Goal: Information Seeking & Learning: Learn about a topic

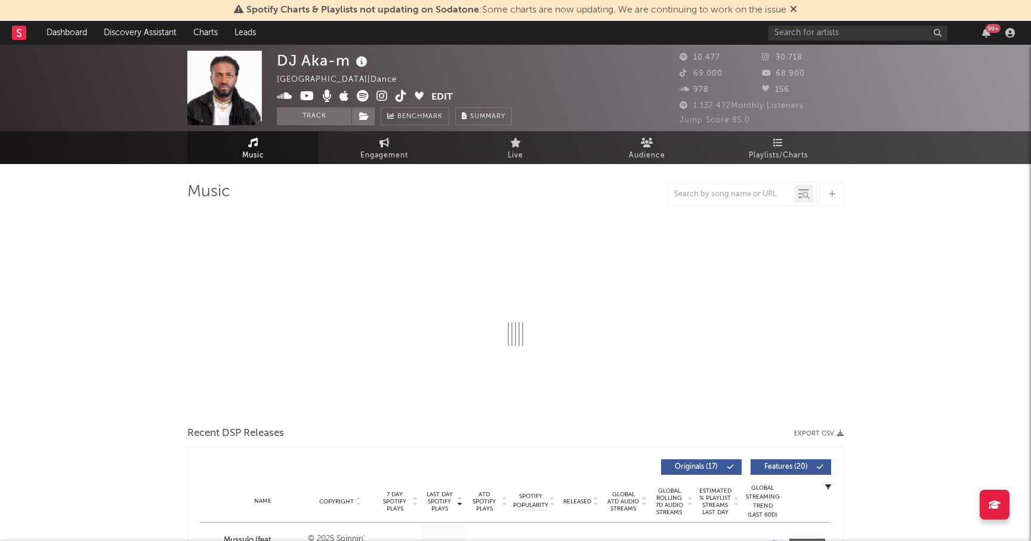
select select "1w"
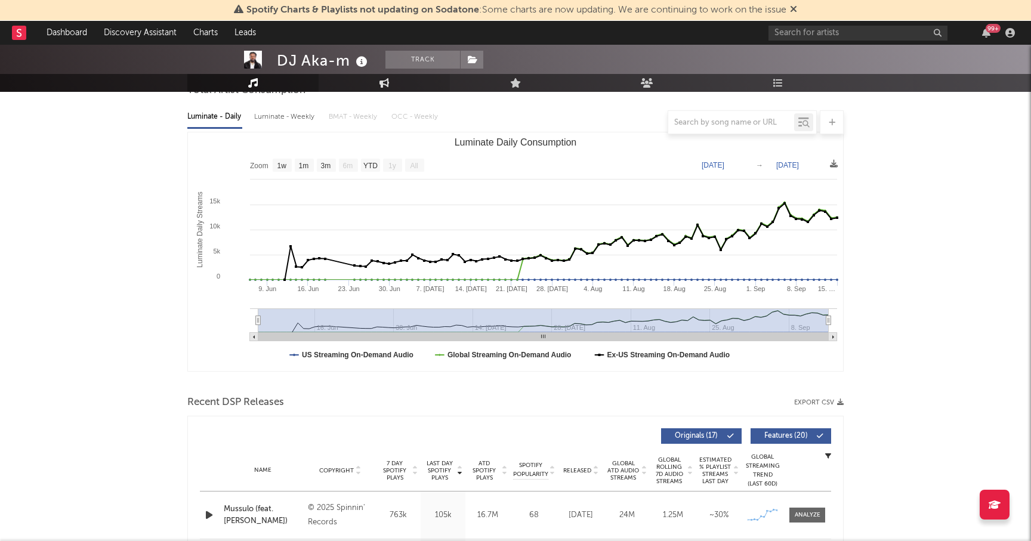
scroll to position [237, 0]
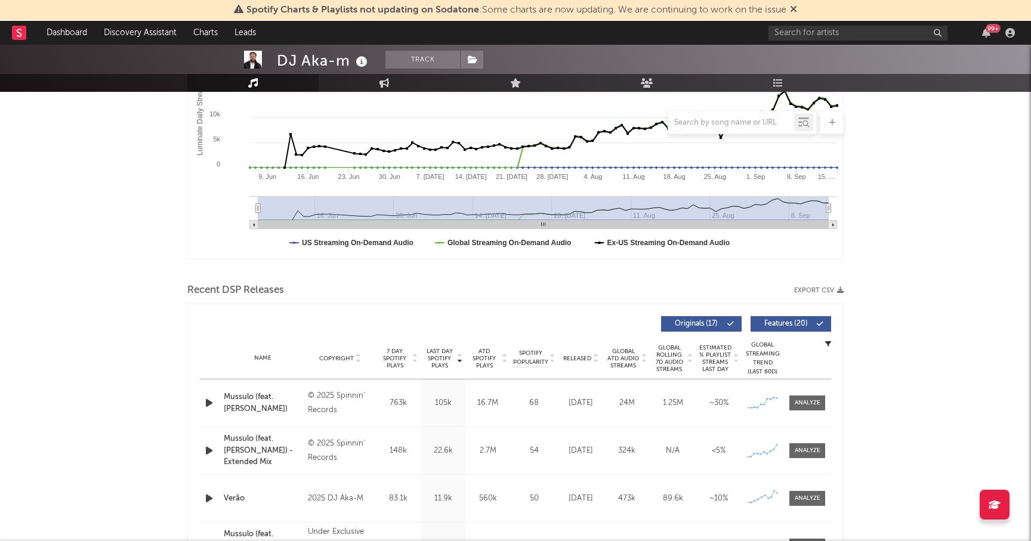
click at [207, 496] on icon "button" at bounding box center [209, 498] width 13 height 15
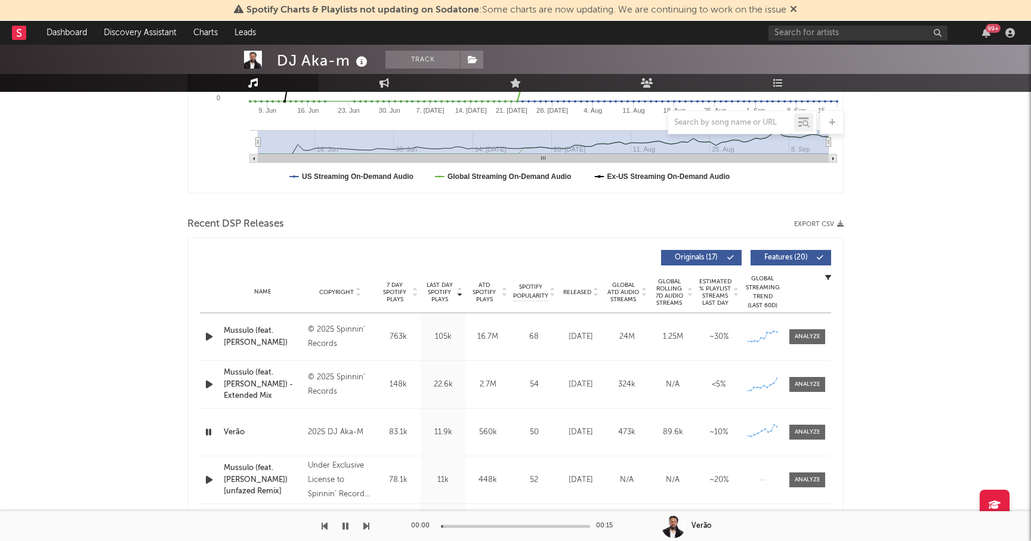
scroll to position [321, 0]
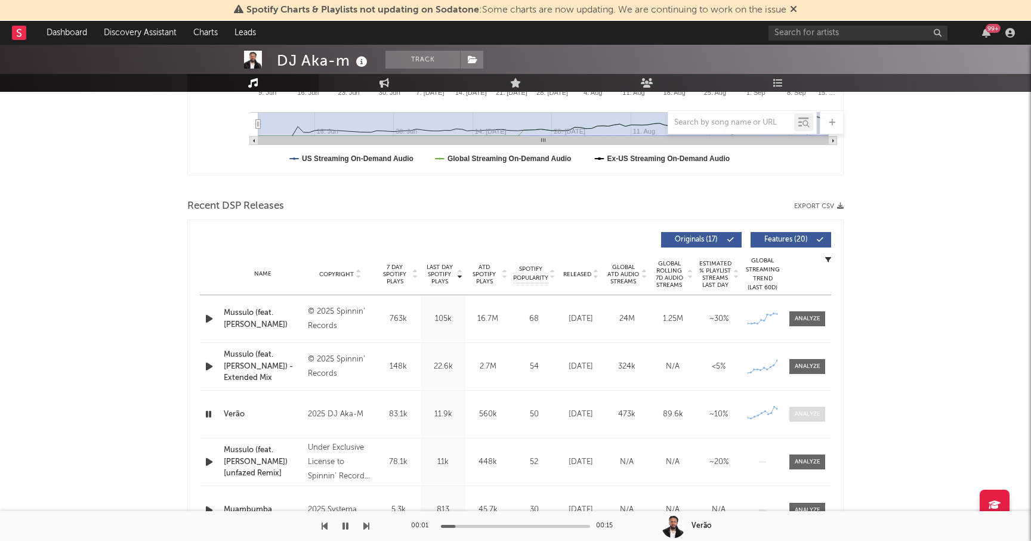
click at [809, 414] on div at bounding box center [807, 414] width 26 height 9
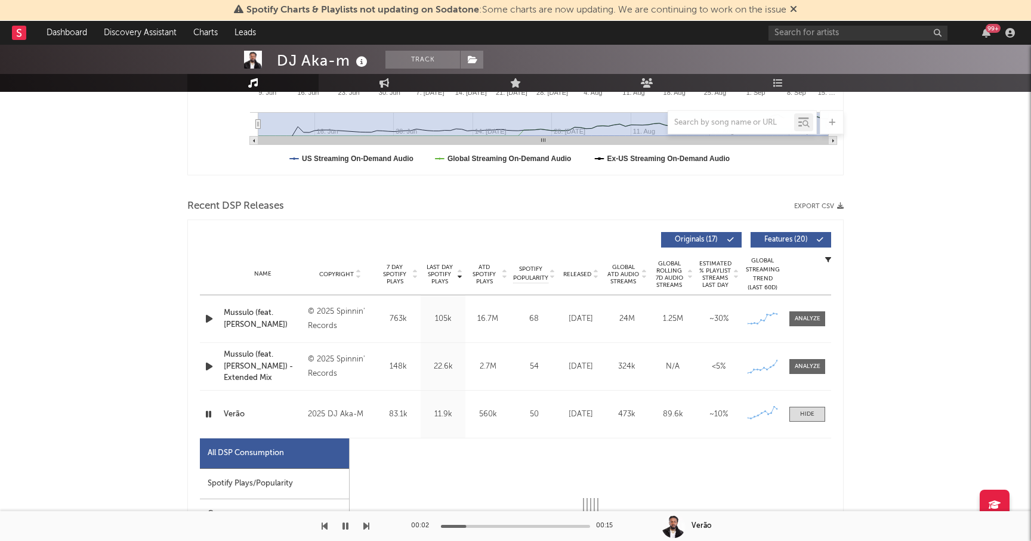
click at [283, 478] on div "Spotify Plays/Popularity" at bounding box center [274, 484] width 149 height 30
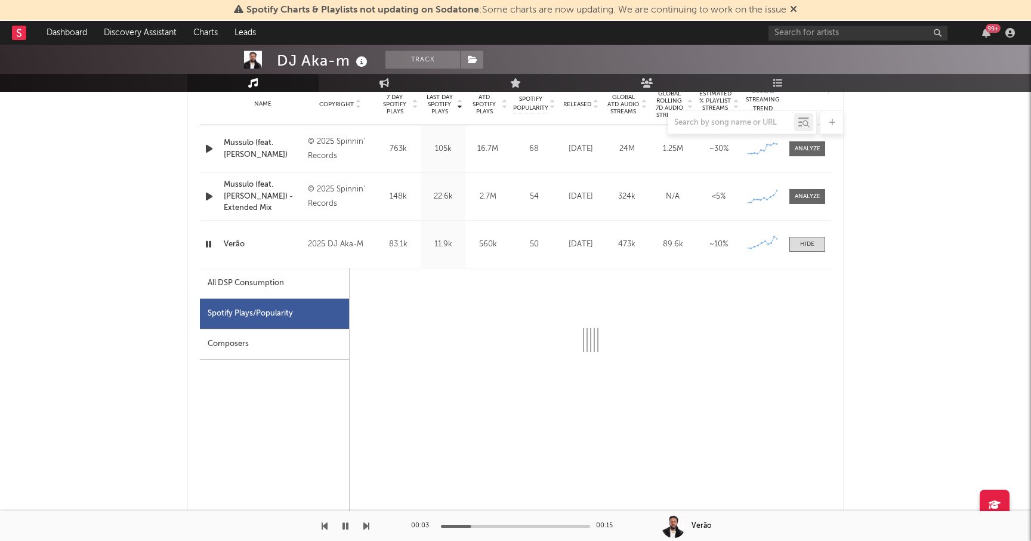
scroll to position [507, 0]
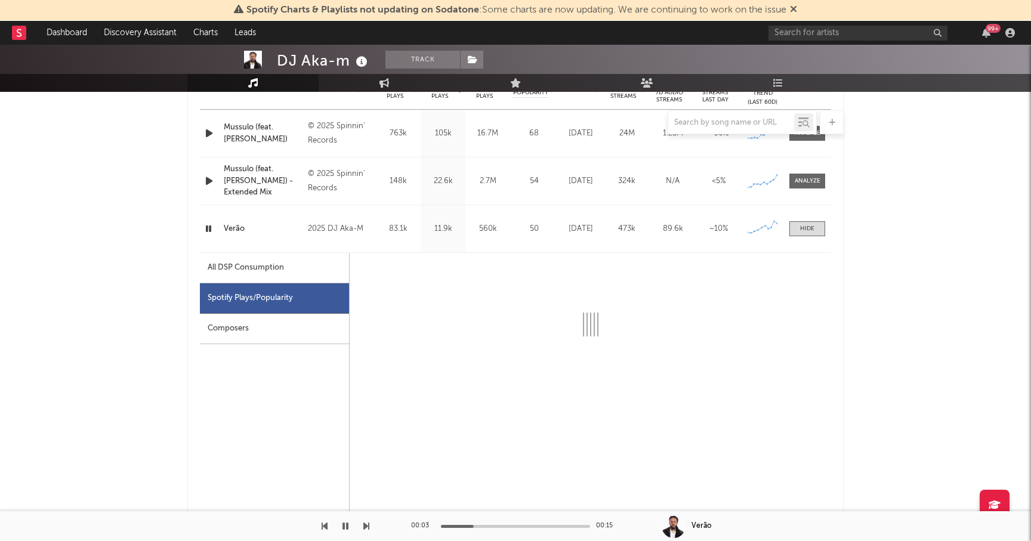
select select "1w"
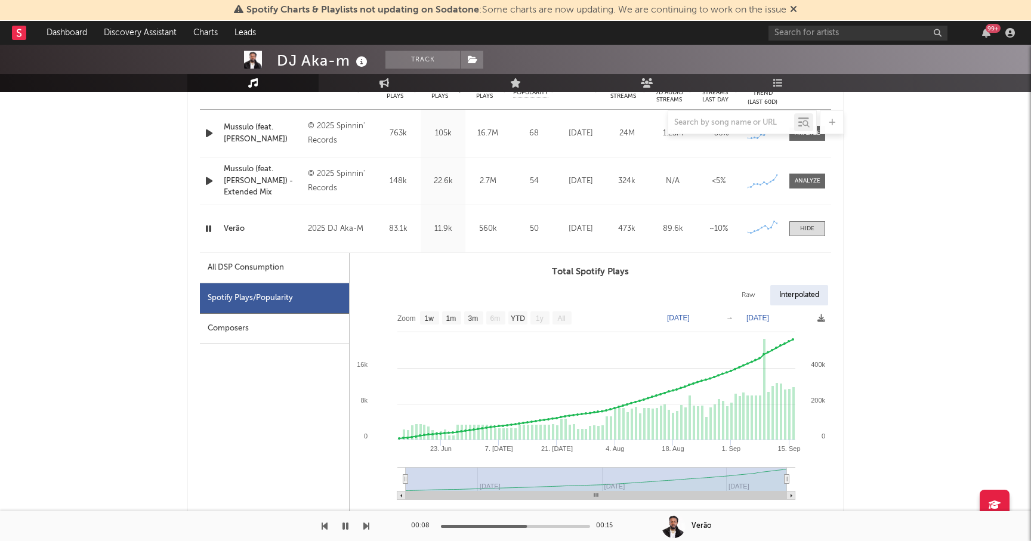
click at [211, 228] on icon "button" at bounding box center [208, 228] width 11 height 15
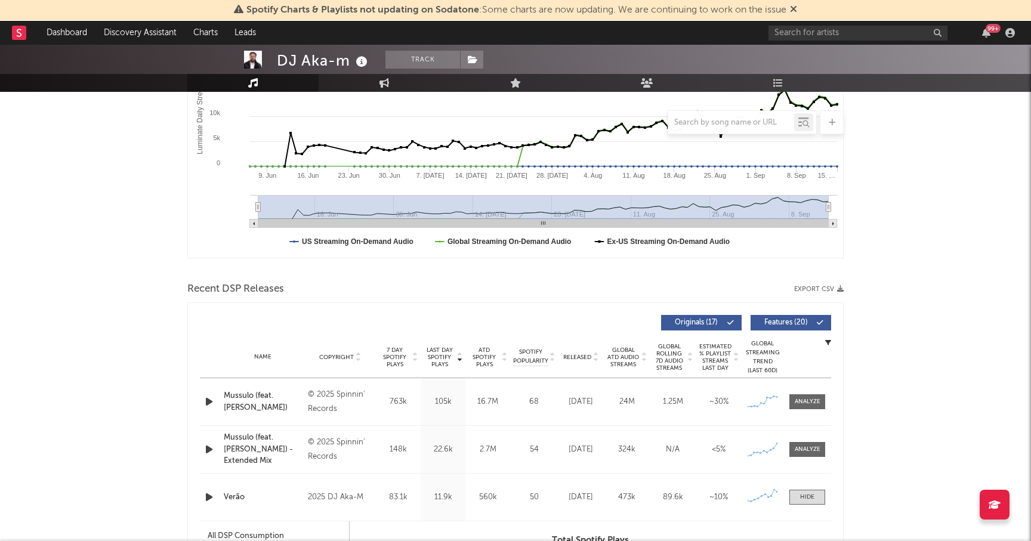
scroll to position [234, 0]
